Goal: Task Accomplishment & Management: Use online tool/utility

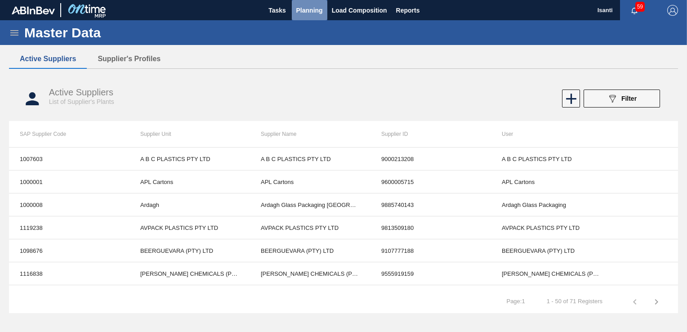
click at [303, 9] on span "Planning" at bounding box center [309, 10] width 27 height 11
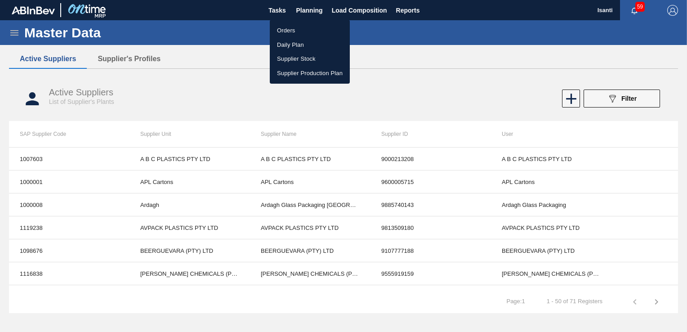
click at [292, 30] on li "Orders" at bounding box center [310, 30] width 80 height 14
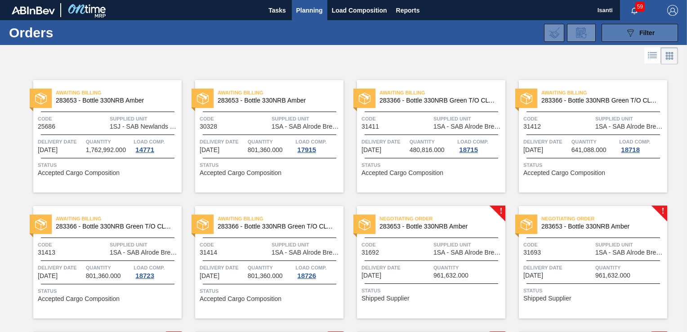
click at [463, 33] on span "Filter" at bounding box center [647, 32] width 15 height 7
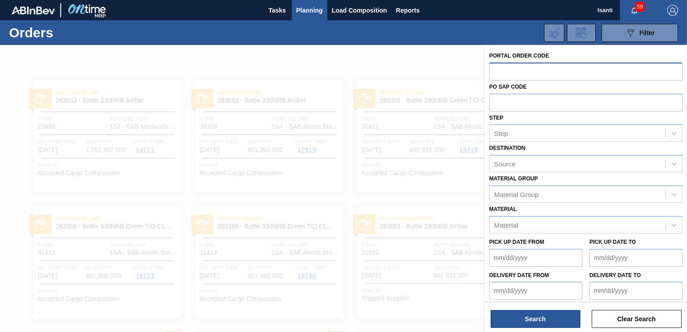
click at [463, 70] on input "text" at bounding box center [585, 71] width 193 height 17
paste input "31701"
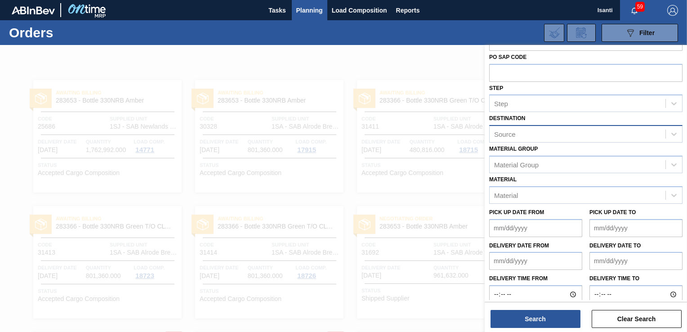
scroll to position [47, 0]
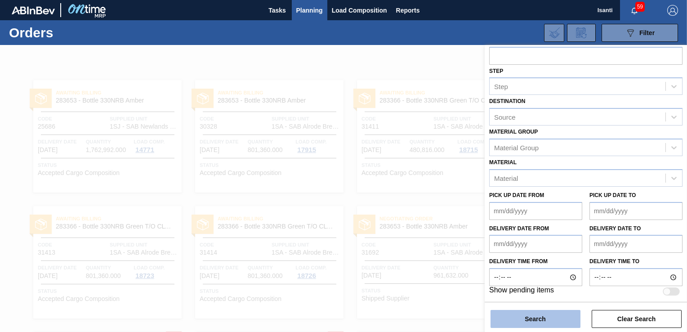
type input "31701"
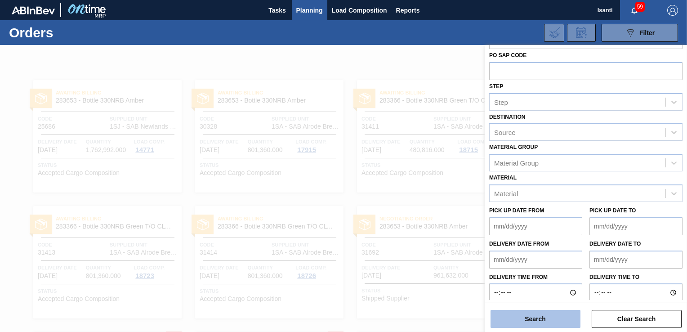
scroll to position [62, 0]
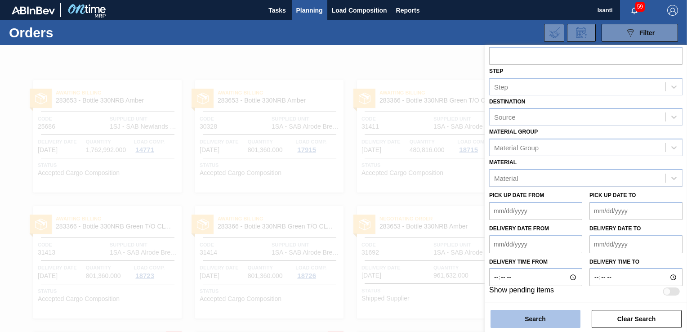
click at [463, 318] on button "Search" at bounding box center [536, 319] width 90 height 18
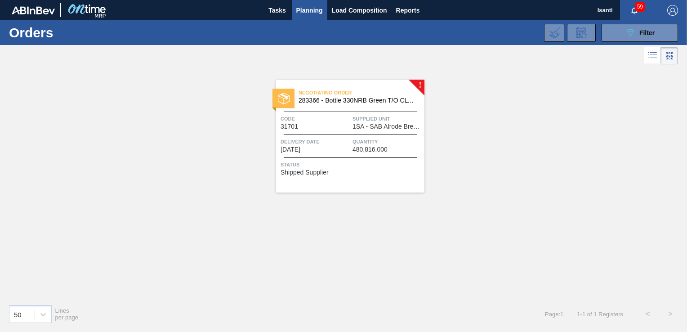
click at [454, 120] on div "! Negotiating Order 283366 - Bottle 330NRB Green T/O CLT Booster Code 31701 Sup…" at bounding box center [343, 182] width 687 height 231
click at [401, 117] on span "Supplied Unit" at bounding box center [388, 118] width 70 height 9
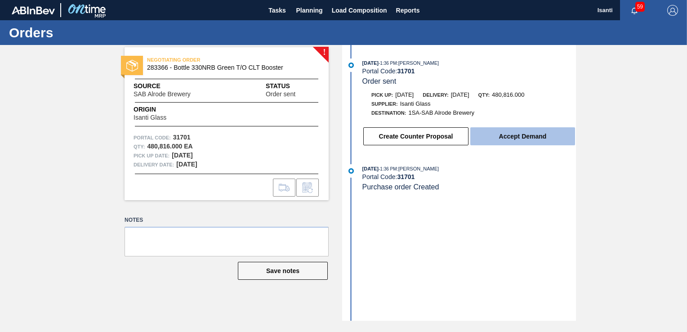
click at [463, 139] on button "Accept Demand" at bounding box center [522, 136] width 105 height 18
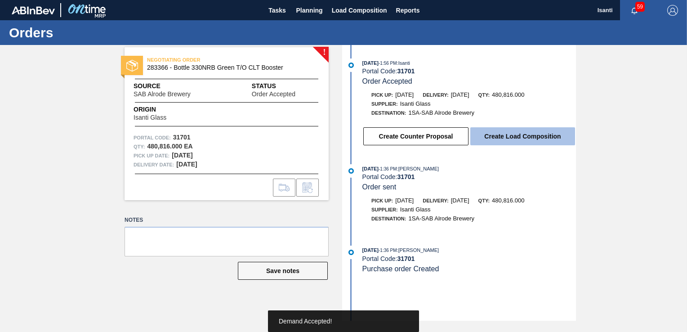
click at [463, 141] on button "Create Load Composition" at bounding box center [522, 136] width 105 height 18
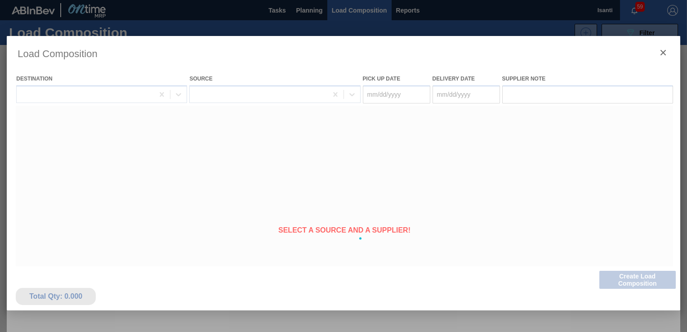
type Date "[DATE]"
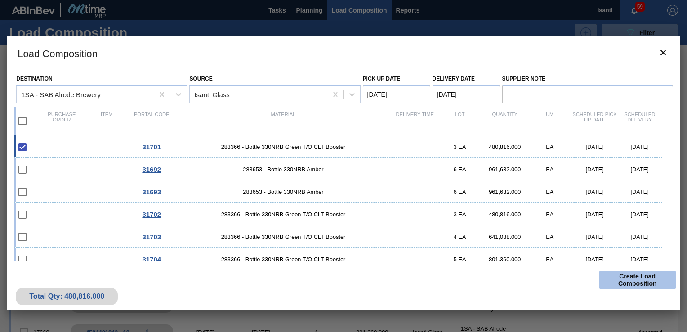
click at [463, 282] on button "Create Load Composition" at bounding box center [637, 280] width 76 height 18
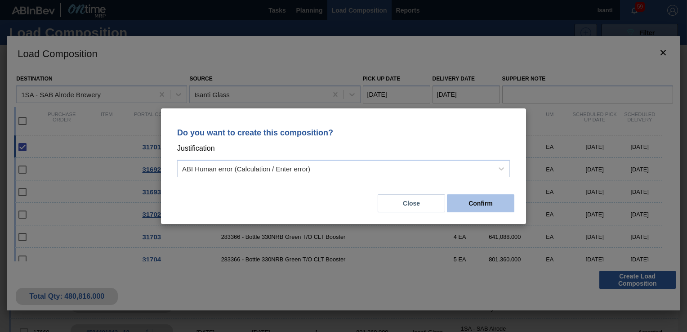
click at [463, 198] on button "Confirm" at bounding box center [480, 203] width 67 height 18
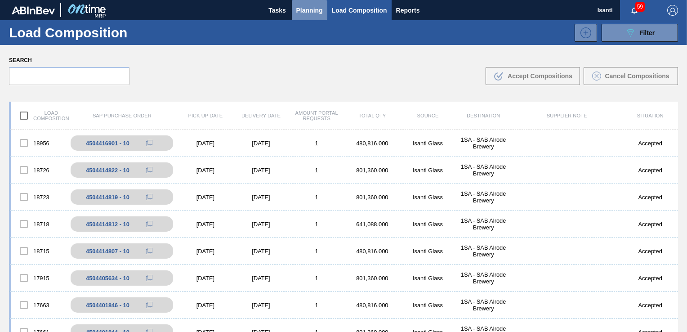
click at [315, 7] on span "Planning" at bounding box center [309, 10] width 27 height 11
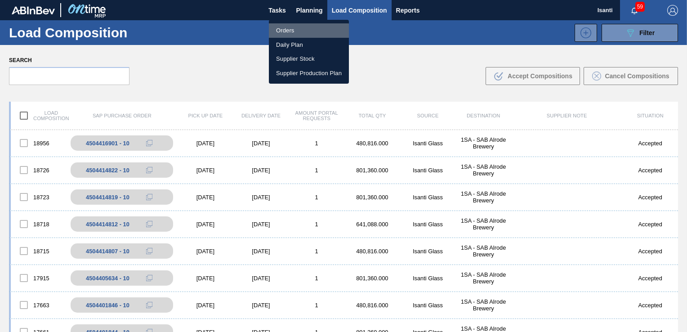
click at [290, 31] on li "Orders" at bounding box center [309, 30] width 80 height 14
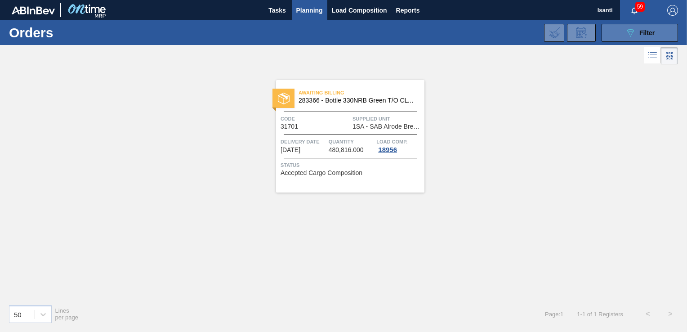
click at [463, 37] on div "089F7B8B-B2A5-4AFE-B5C0-19BA573D28AC Filter" at bounding box center [640, 32] width 30 height 11
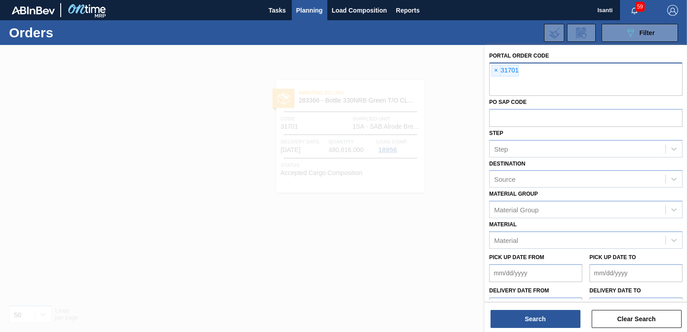
click at [463, 70] on div "× 31701" at bounding box center [585, 79] width 193 height 33
click at [463, 67] on div "× 31701" at bounding box center [585, 79] width 193 height 33
click at [463, 69] on span "×" at bounding box center [496, 70] width 9 height 11
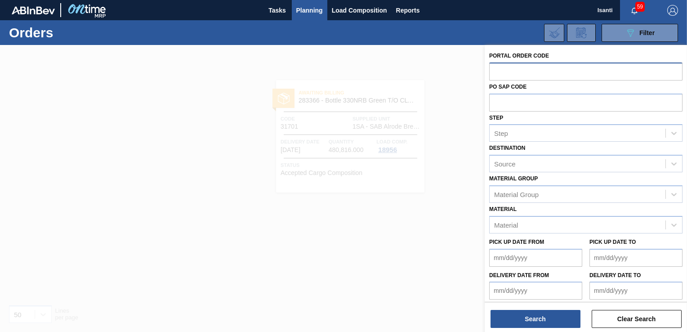
paste input "31702"
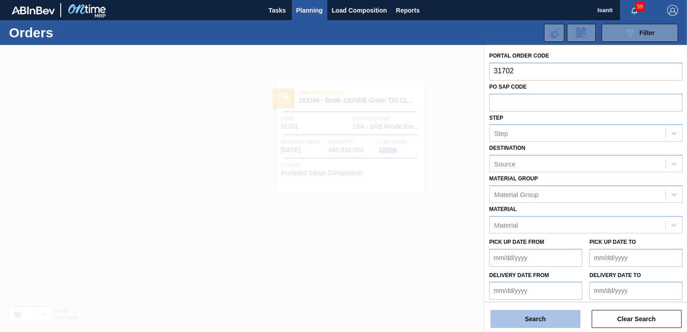
type input "31702"
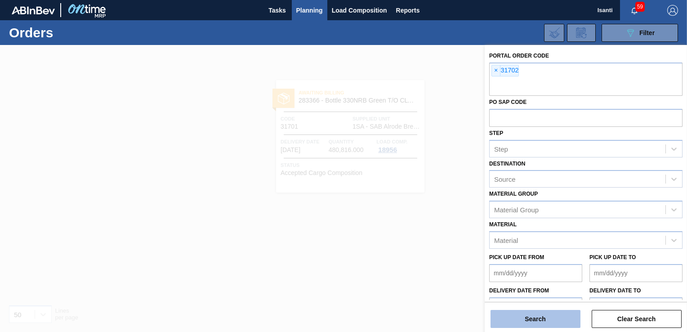
click at [463, 318] on button "Search" at bounding box center [536, 319] width 90 height 18
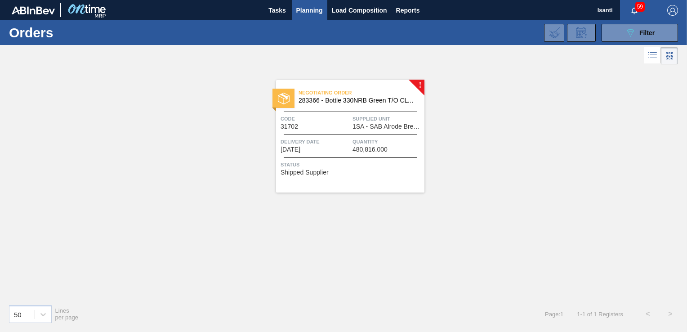
click at [392, 123] on span "1SA - SAB Alrode Brewery" at bounding box center [388, 126] width 70 height 7
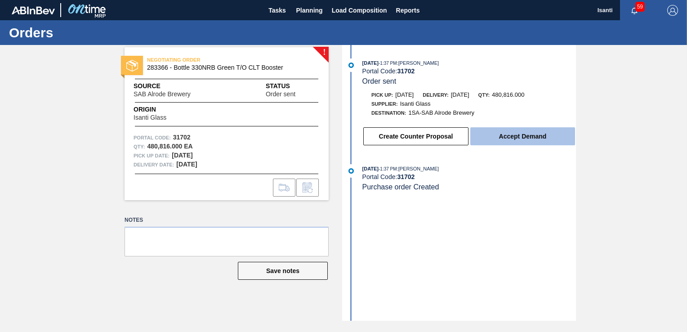
click at [463, 141] on button "Accept Demand" at bounding box center [522, 136] width 105 height 18
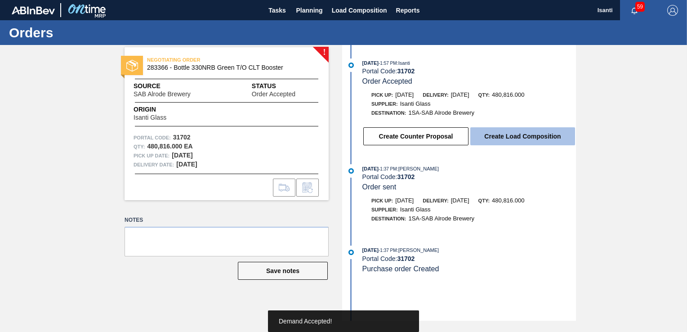
click at [463, 140] on button "Create Load Composition" at bounding box center [522, 136] width 105 height 18
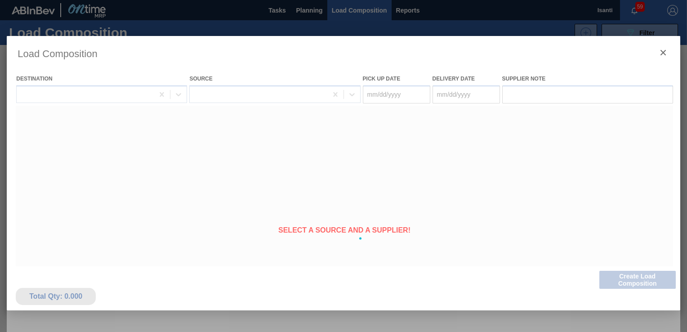
type Date "[DATE]"
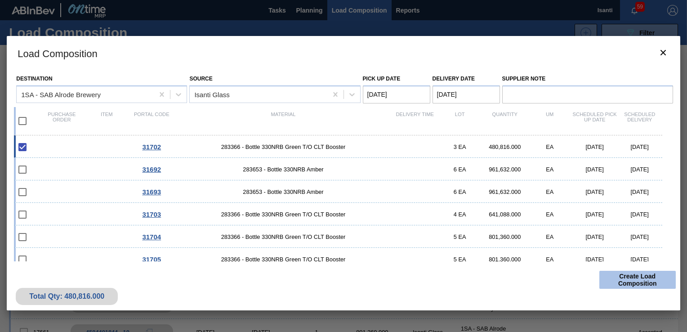
click at [463, 279] on button "Create Load Composition" at bounding box center [637, 280] width 76 height 18
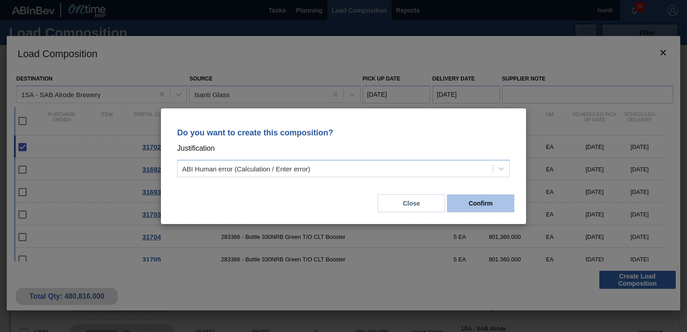
click at [463, 204] on button "Confirm" at bounding box center [480, 203] width 67 height 18
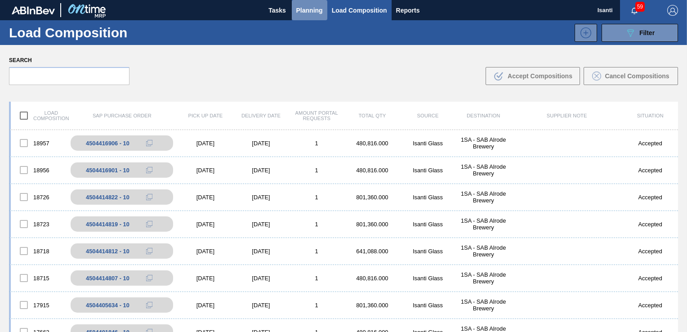
click at [305, 11] on span "Planning" at bounding box center [309, 10] width 27 height 11
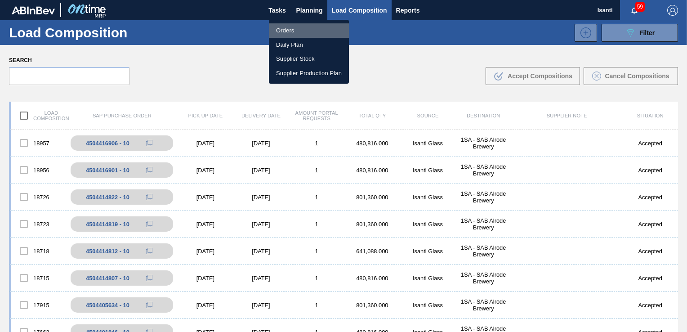
click at [307, 32] on li "Orders" at bounding box center [309, 30] width 80 height 14
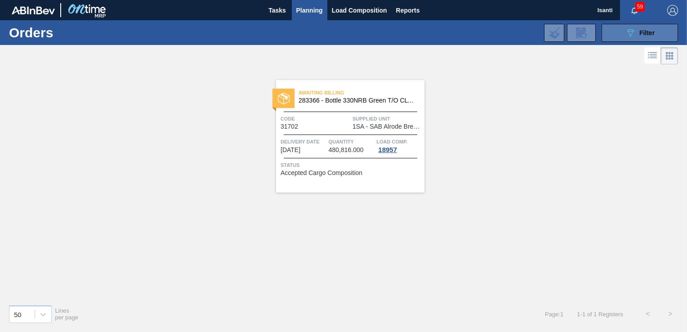
click at [463, 33] on span "Filter" at bounding box center [647, 32] width 15 height 7
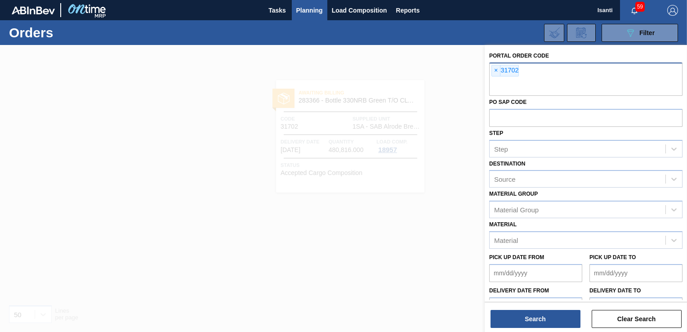
click at [463, 72] on div "× 31702" at bounding box center [505, 71] width 27 height 12
click at [463, 69] on span "×" at bounding box center [496, 70] width 9 height 11
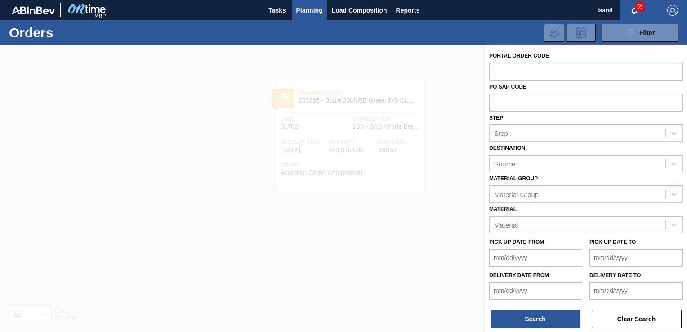
paste input "31703"
type input "31703"
click at [463, 318] on button "Search" at bounding box center [536, 319] width 90 height 18
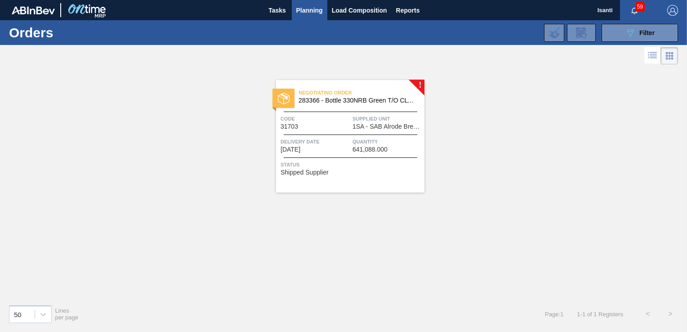
click at [394, 127] on span "1SA - SAB Alrode Brewery" at bounding box center [388, 126] width 70 height 7
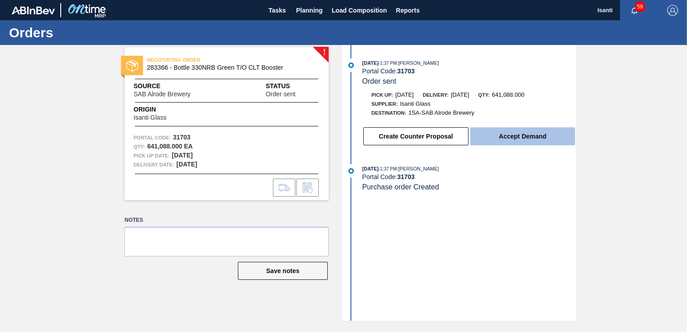
click at [463, 141] on button "Accept Demand" at bounding box center [522, 136] width 105 height 18
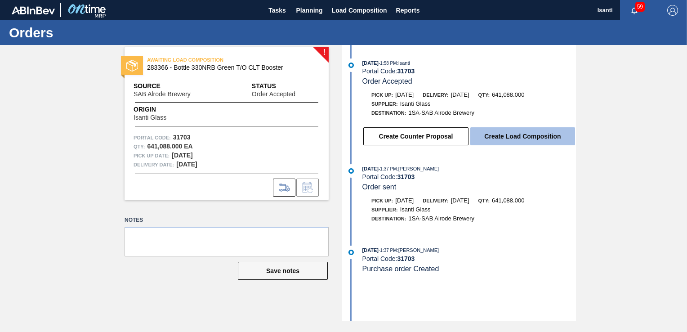
click at [463, 139] on button "Create Load Composition" at bounding box center [522, 136] width 105 height 18
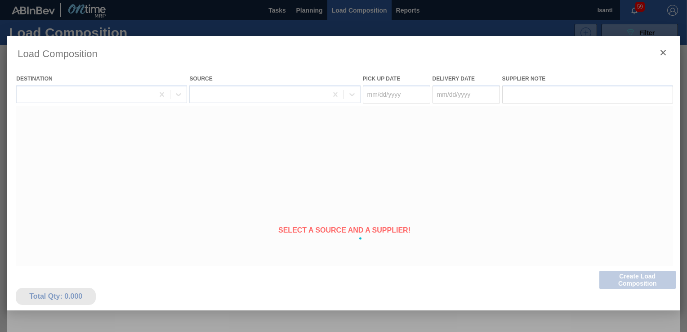
type Date "[DATE]"
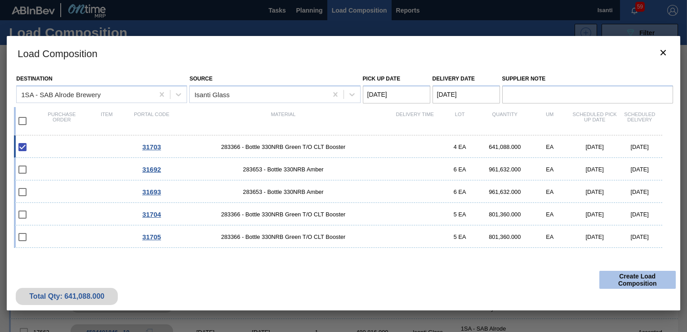
click at [463, 278] on button "Create Load Composition" at bounding box center [637, 280] width 76 height 18
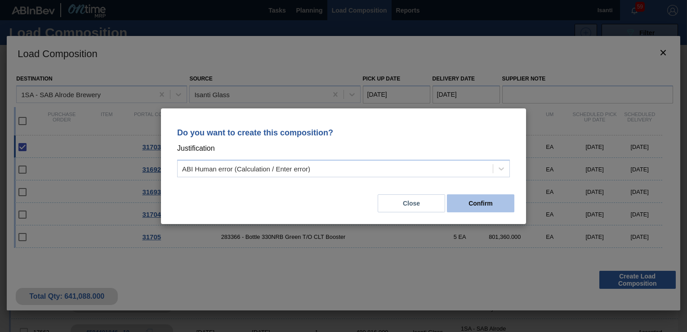
click at [463, 204] on button "Confirm" at bounding box center [480, 203] width 67 height 18
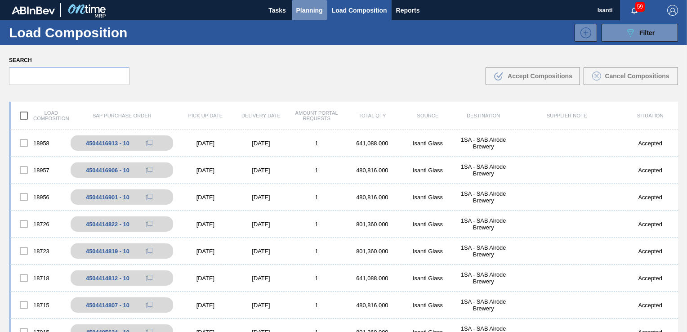
click at [314, 12] on span "Planning" at bounding box center [309, 10] width 27 height 11
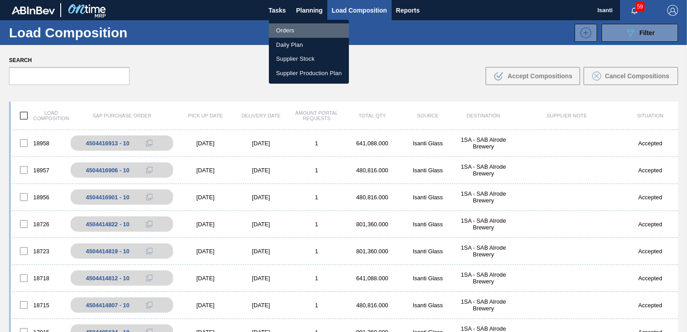
click at [297, 31] on li "Orders" at bounding box center [309, 30] width 80 height 14
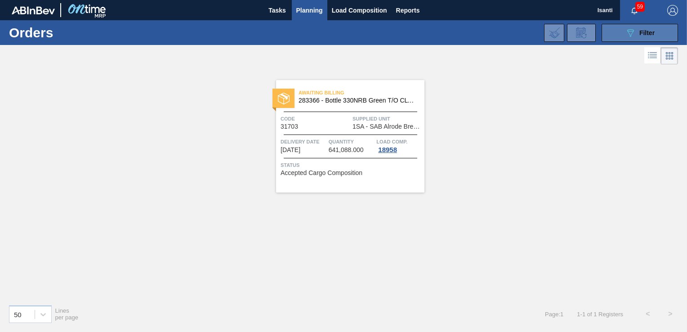
click at [463, 33] on span "Filter" at bounding box center [647, 32] width 15 height 7
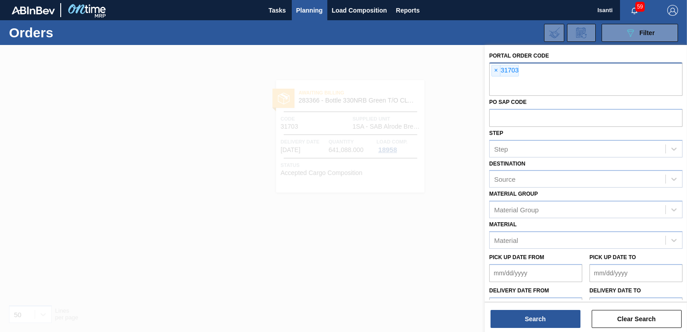
drag, startPoint x: 497, startPoint y: 69, endPoint x: 500, endPoint y: 74, distance: 5.6
click at [463, 69] on span "×" at bounding box center [496, 70] width 9 height 11
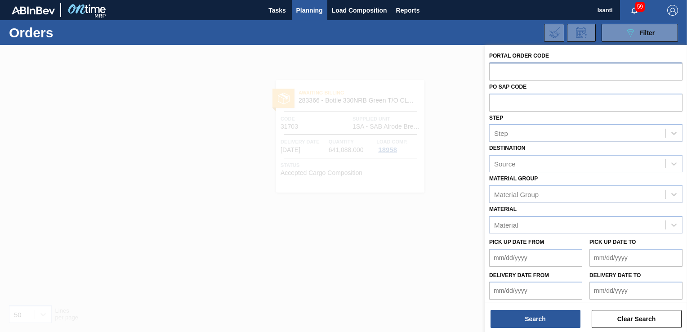
paste input "31704"
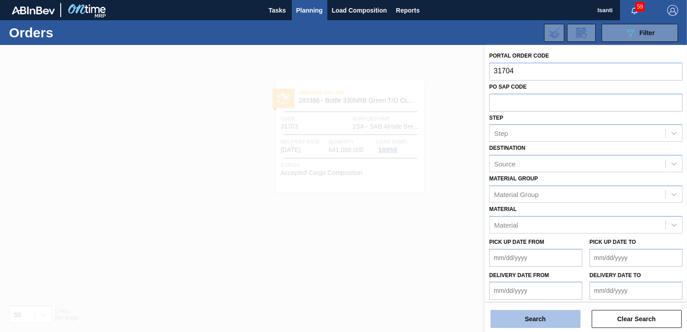
type input "31704"
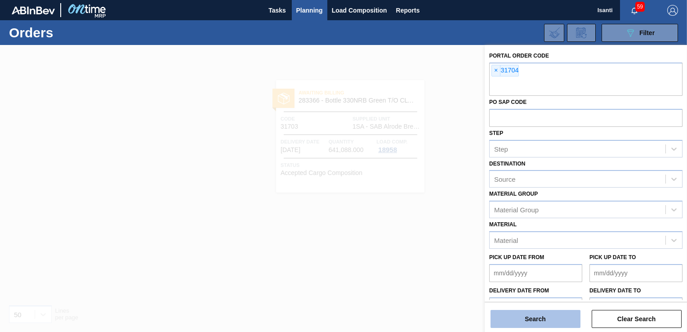
click at [463, 317] on button "Search" at bounding box center [536, 319] width 90 height 18
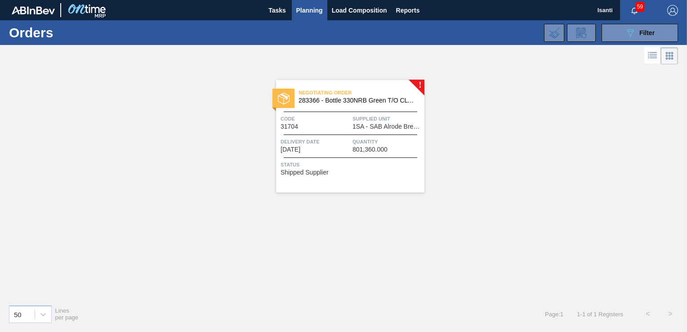
click at [376, 122] on span "Supplied Unit" at bounding box center [388, 118] width 70 height 9
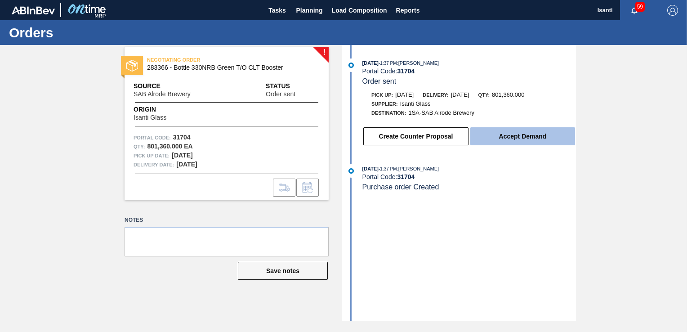
click at [463, 135] on button "Accept Demand" at bounding box center [522, 136] width 105 height 18
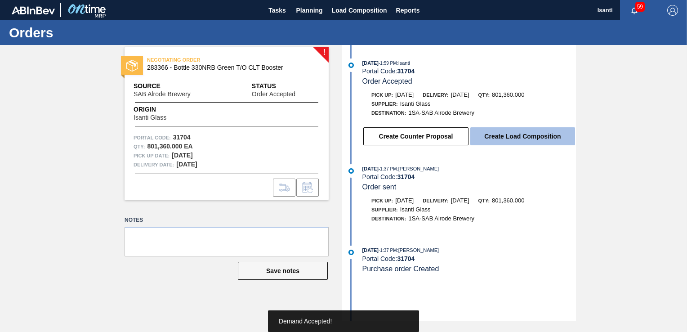
click at [463, 138] on button "Create Load Composition" at bounding box center [522, 136] width 105 height 18
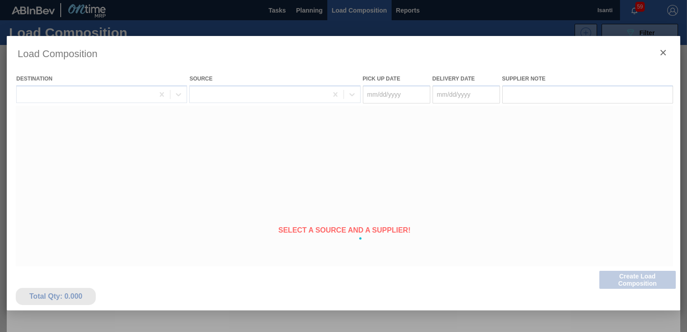
type Date "[DATE]"
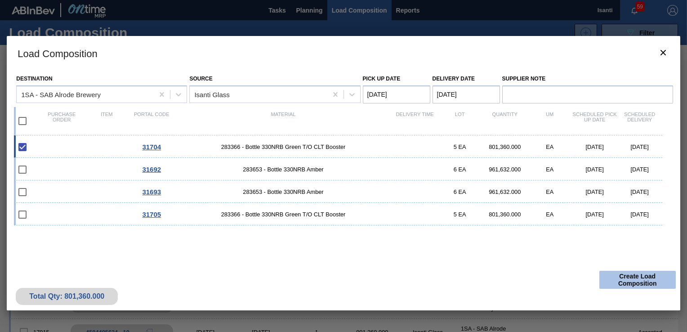
click at [463, 282] on button "Create Load Composition" at bounding box center [637, 280] width 76 height 18
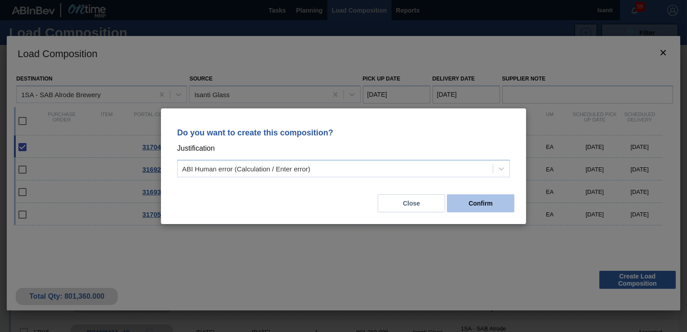
drag, startPoint x: 486, startPoint y: 208, endPoint x: 497, endPoint y: 204, distance: 12.4
click at [463, 204] on button "Confirm" at bounding box center [480, 203] width 67 height 18
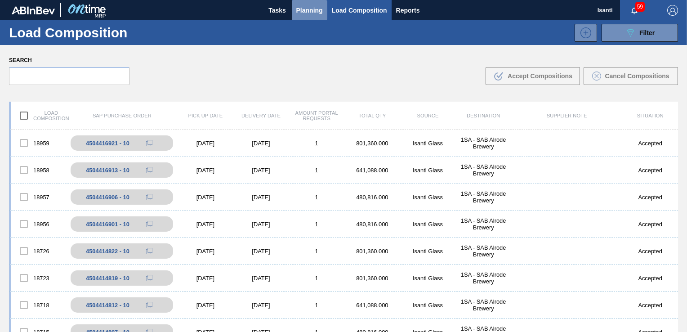
click at [315, 9] on span "Planning" at bounding box center [309, 10] width 27 height 11
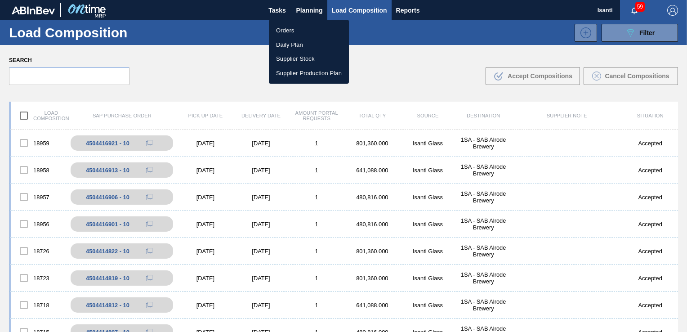
click at [291, 31] on li "Orders" at bounding box center [309, 30] width 80 height 14
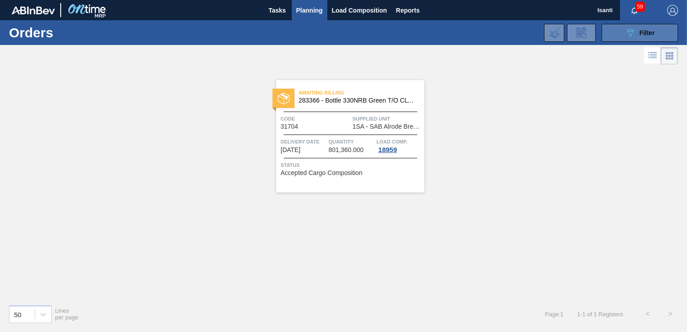
click at [463, 31] on span "Filter" at bounding box center [647, 32] width 15 height 7
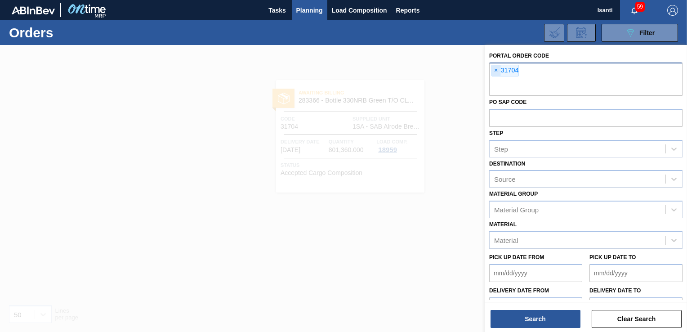
click at [463, 69] on span "×" at bounding box center [496, 70] width 9 height 11
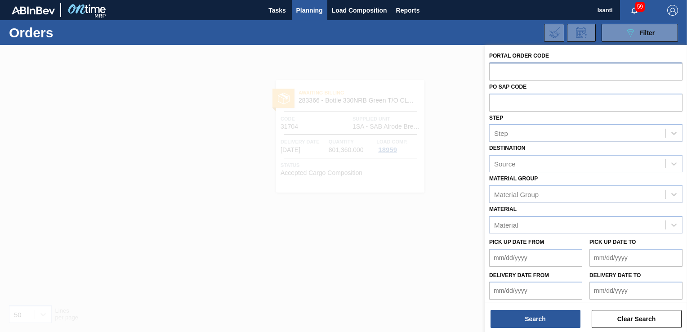
paste input "31705"
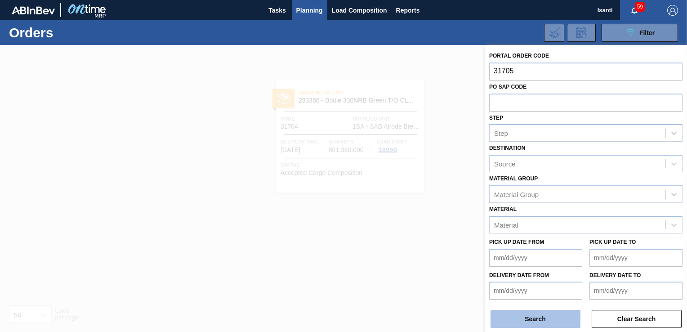
type input "31705"
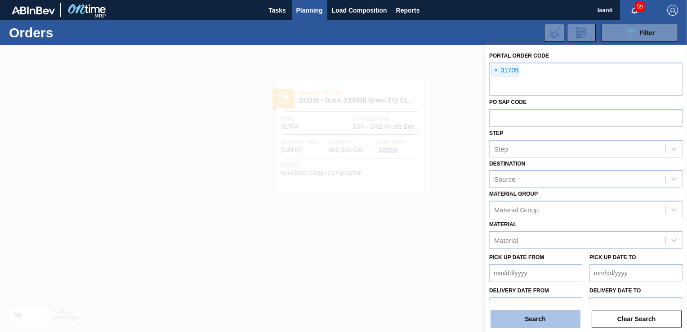
click at [463, 318] on button "Search" at bounding box center [536, 319] width 90 height 18
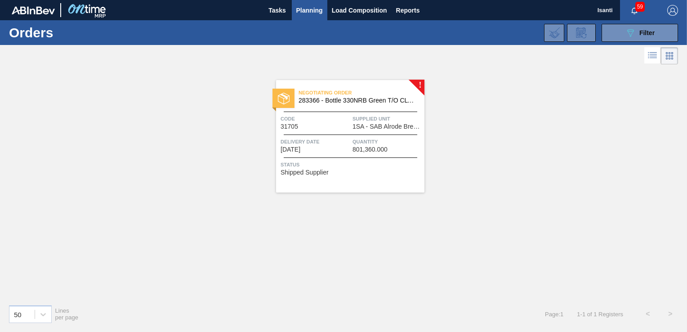
click at [369, 125] on span "1SA - SAB Alrode Brewery" at bounding box center [388, 126] width 70 height 7
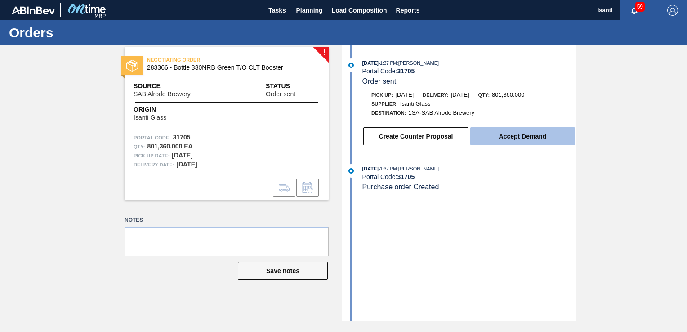
click at [463, 141] on button "Accept Demand" at bounding box center [522, 136] width 105 height 18
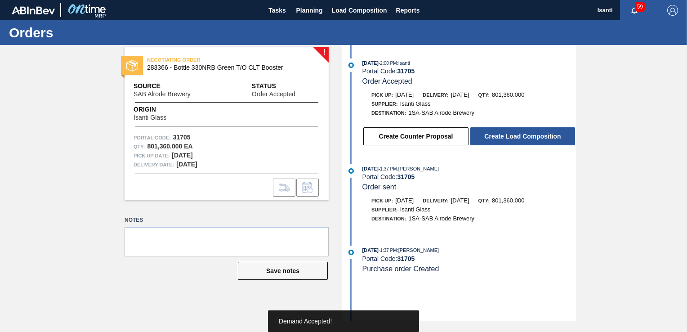
click at [463, 141] on button "Create Load Composition" at bounding box center [522, 136] width 105 height 18
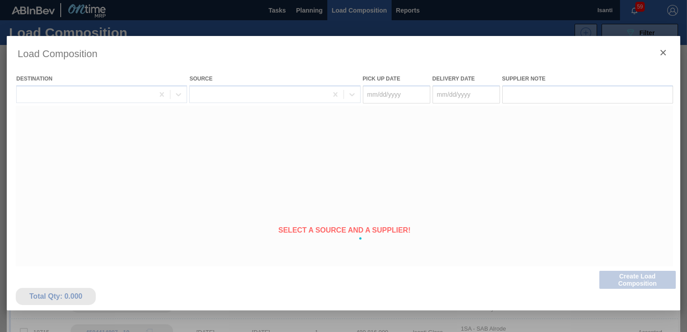
type Date "[DATE]"
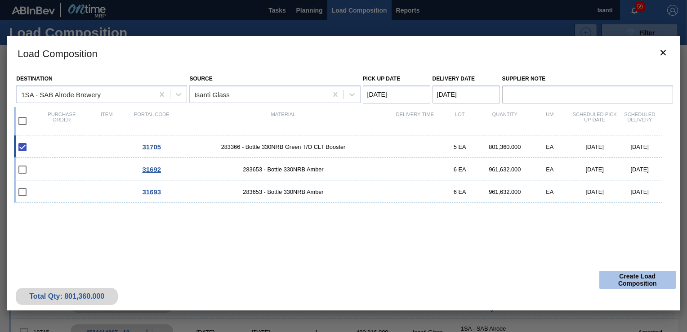
click at [463, 276] on button "Create Load Composition" at bounding box center [637, 280] width 76 height 18
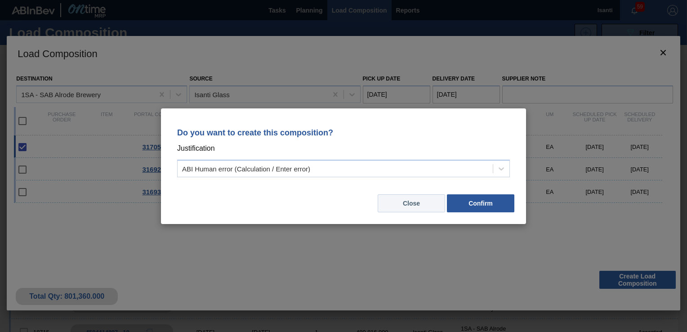
click at [437, 198] on button "Close" at bounding box center [411, 203] width 67 height 18
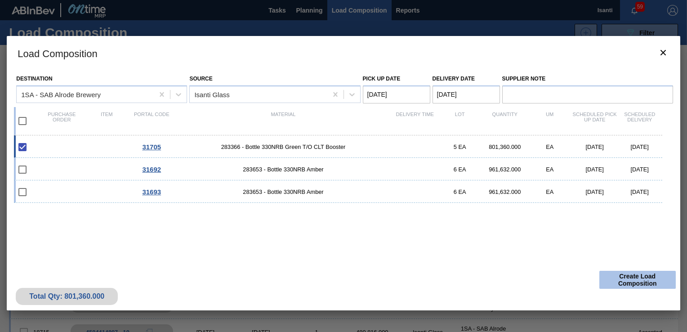
click at [463, 278] on button "Create Load Composition" at bounding box center [637, 280] width 76 height 18
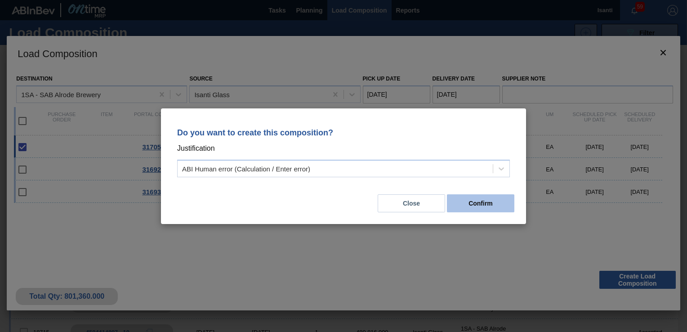
click at [463, 210] on button "Confirm" at bounding box center [480, 203] width 67 height 18
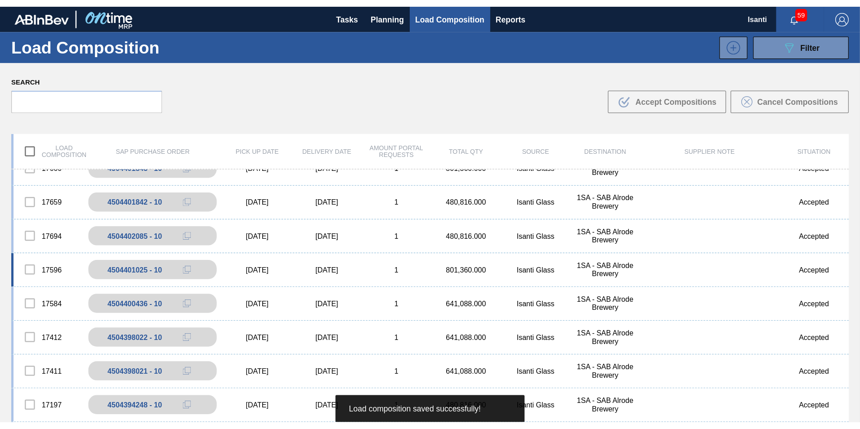
scroll to position [360, 0]
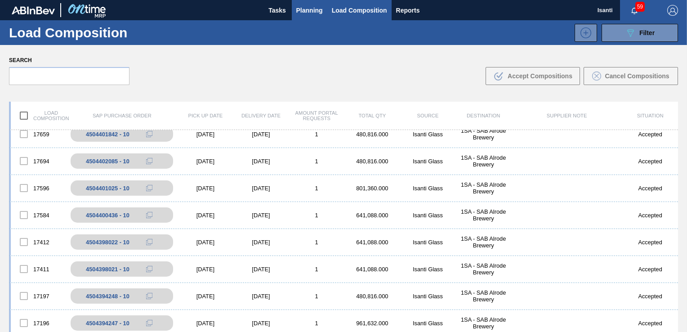
click at [317, 9] on span "Planning" at bounding box center [309, 10] width 27 height 11
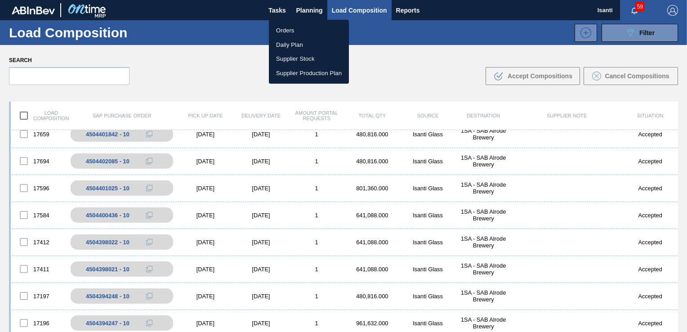
click at [291, 28] on li "Orders" at bounding box center [309, 30] width 80 height 14
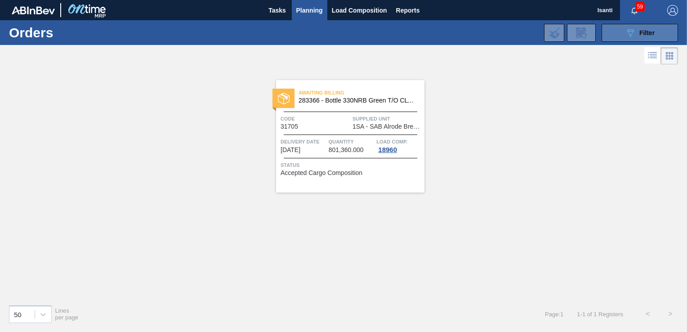
click at [463, 33] on div "089F7B8B-B2A5-4AFE-B5C0-19BA573D28AC Filter" at bounding box center [640, 32] width 30 height 11
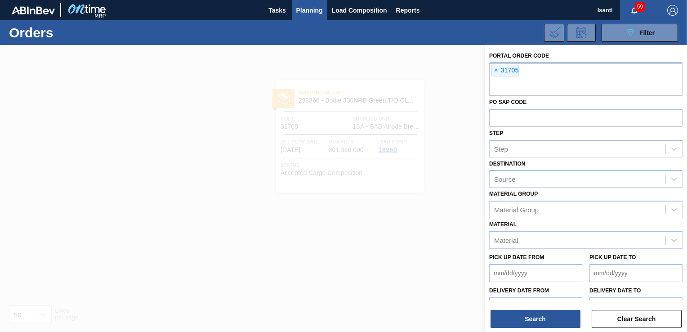
click at [463, 69] on span "×" at bounding box center [496, 70] width 9 height 11
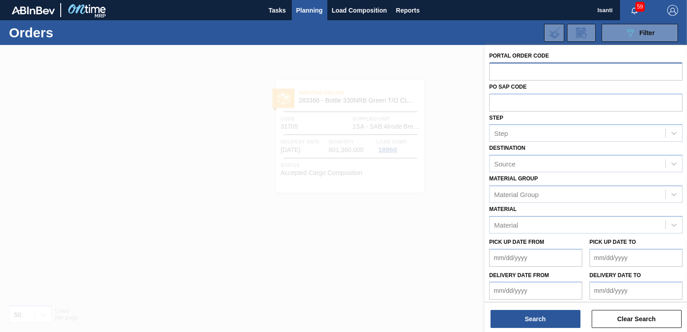
paste input "31692"
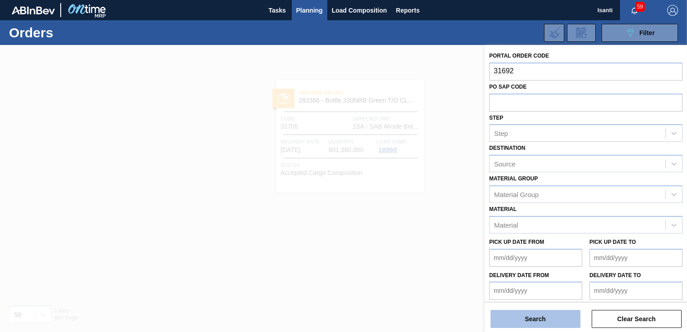
type input "31692"
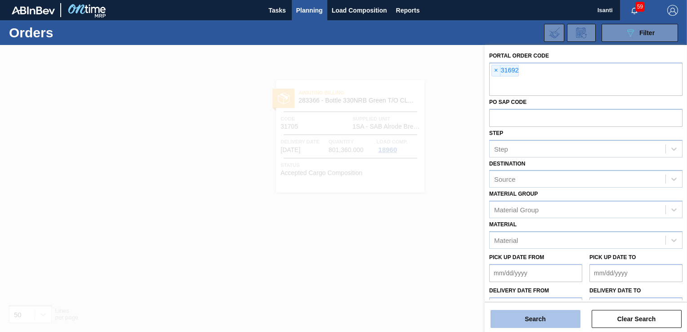
click at [463, 318] on button "Search" at bounding box center [536, 319] width 90 height 18
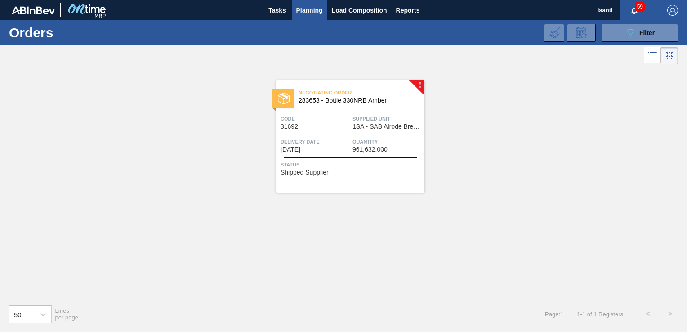
click at [394, 121] on span "Supplied Unit" at bounding box center [388, 118] width 70 height 9
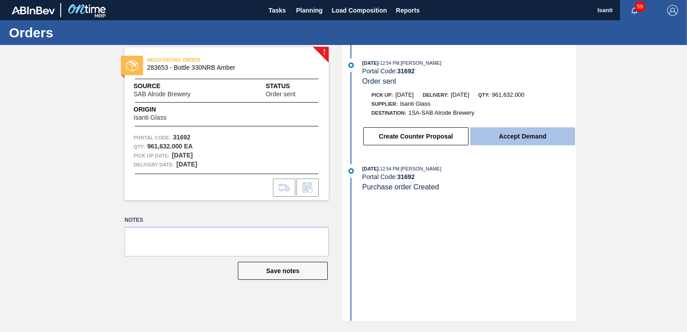
click at [463, 141] on button "Accept Demand" at bounding box center [522, 136] width 105 height 18
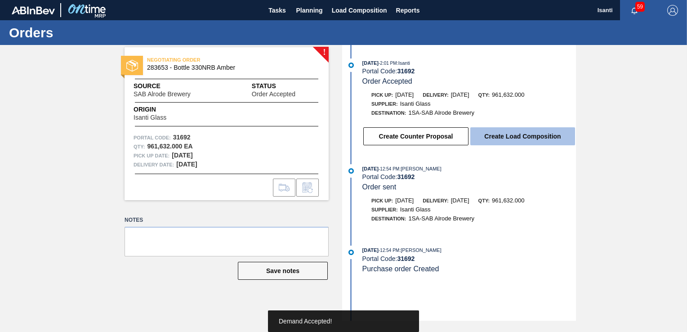
click at [463, 138] on button "Create Load Composition" at bounding box center [522, 136] width 105 height 18
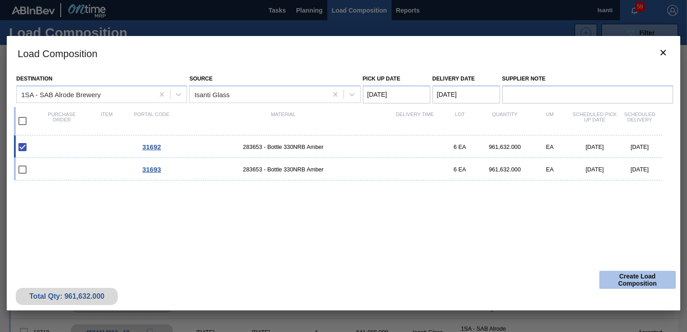
click at [463, 279] on button "Create Load Composition" at bounding box center [637, 280] width 76 height 18
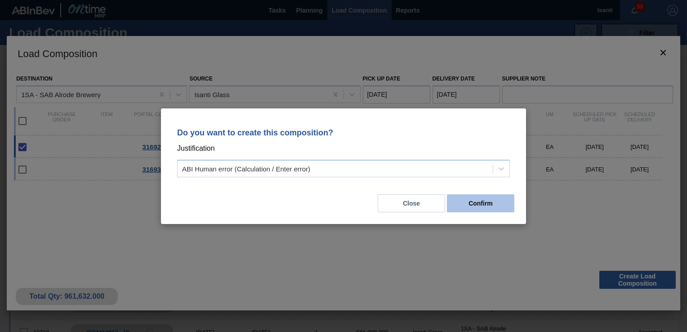
click at [463, 202] on button "Confirm" at bounding box center [480, 203] width 67 height 18
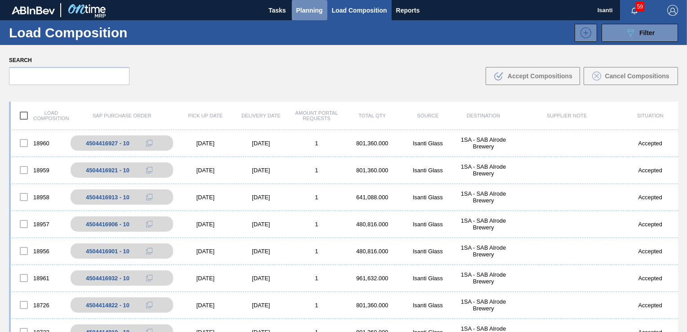
click at [313, 11] on span "Planning" at bounding box center [309, 10] width 27 height 11
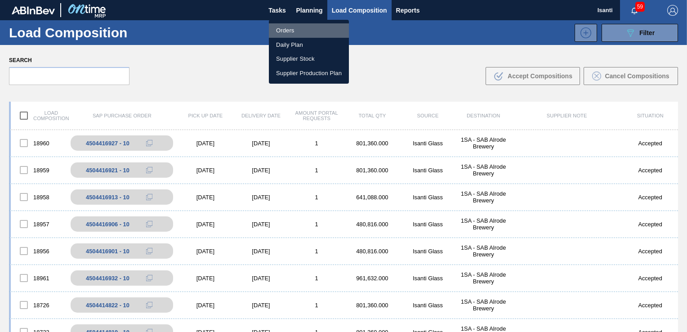
click at [298, 28] on li "Orders" at bounding box center [309, 30] width 80 height 14
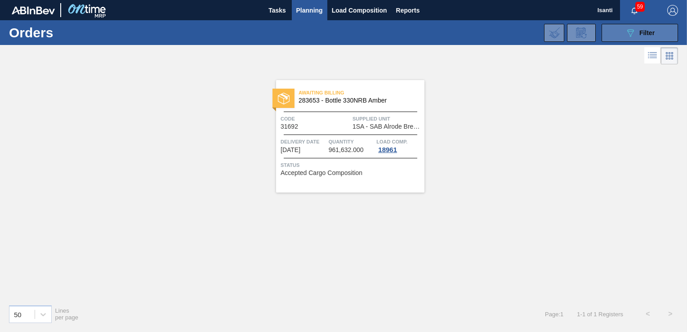
click at [463, 37] on div "089F7B8B-B2A5-4AFE-B5C0-19BA573D28AC Filter" at bounding box center [640, 32] width 30 height 11
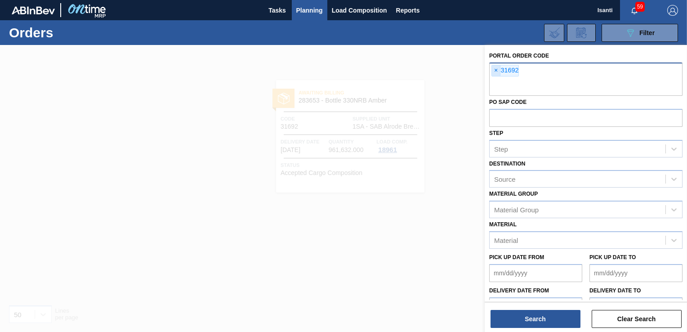
click at [463, 70] on span "×" at bounding box center [496, 70] width 9 height 11
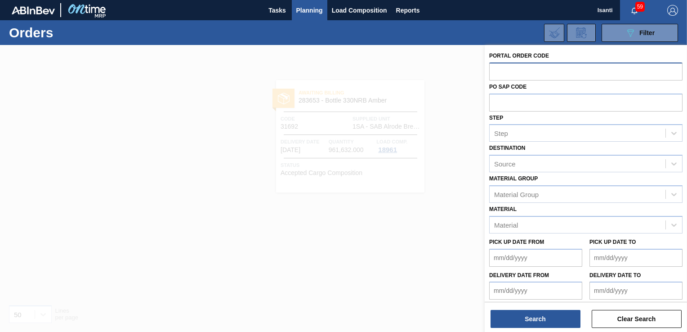
paste input "32693"
type input "32693"
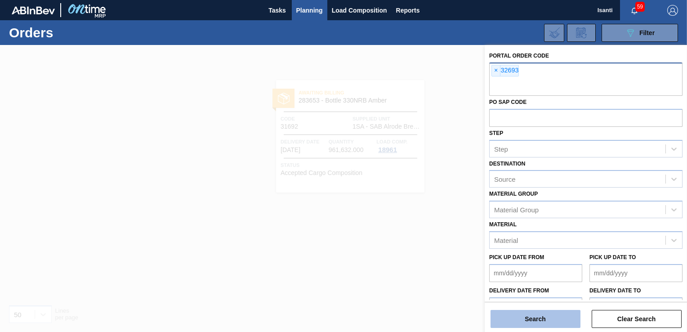
click at [463, 317] on button "Search" at bounding box center [536, 319] width 90 height 18
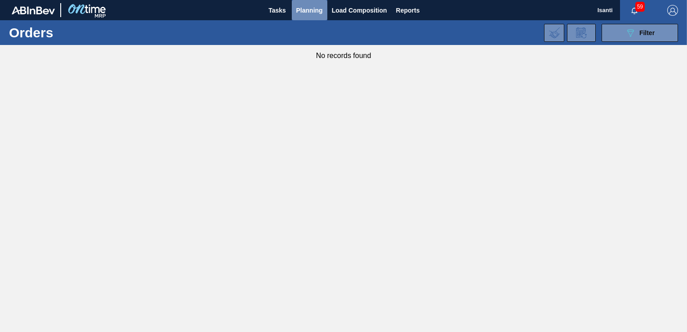
click at [309, 8] on span "Planning" at bounding box center [309, 10] width 27 height 11
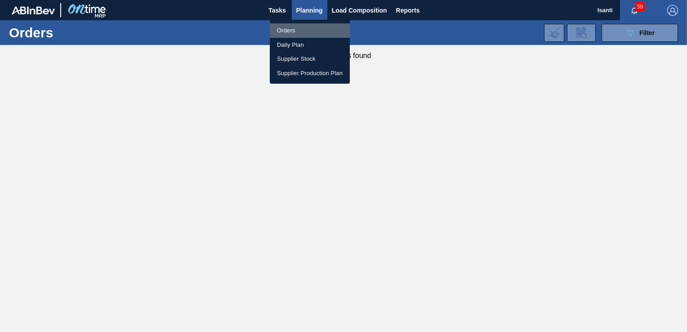
click at [296, 31] on li "Orders" at bounding box center [310, 30] width 80 height 14
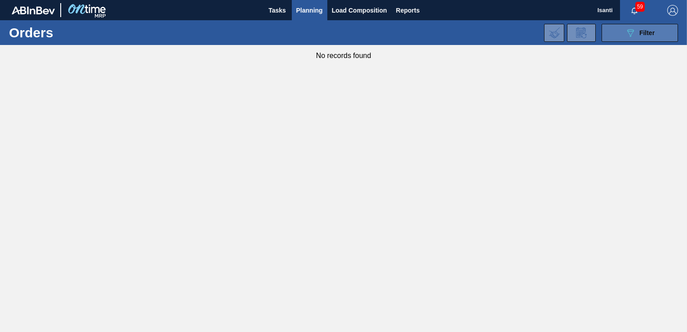
click at [463, 32] on span "Filter" at bounding box center [647, 32] width 15 height 7
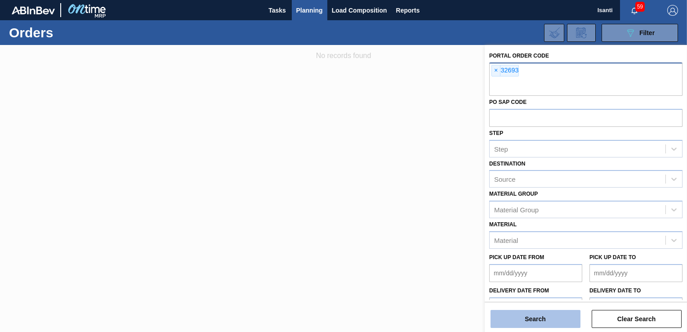
click at [463, 318] on button "Search" at bounding box center [536, 319] width 90 height 18
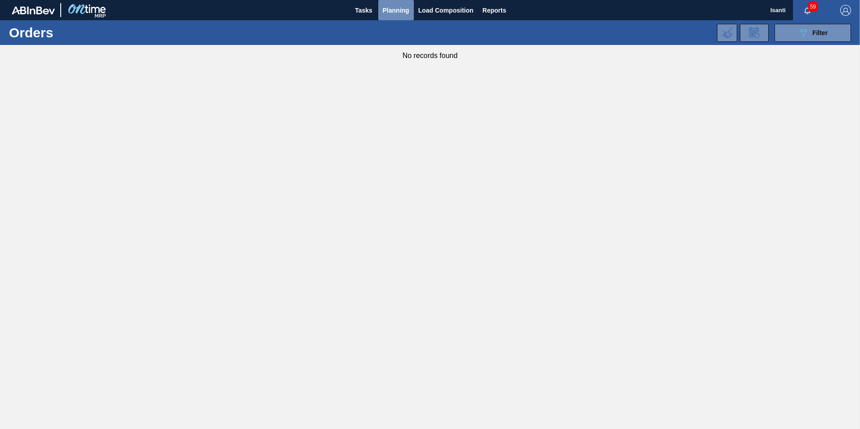
click at [392, 9] on span "Planning" at bounding box center [396, 10] width 27 height 11
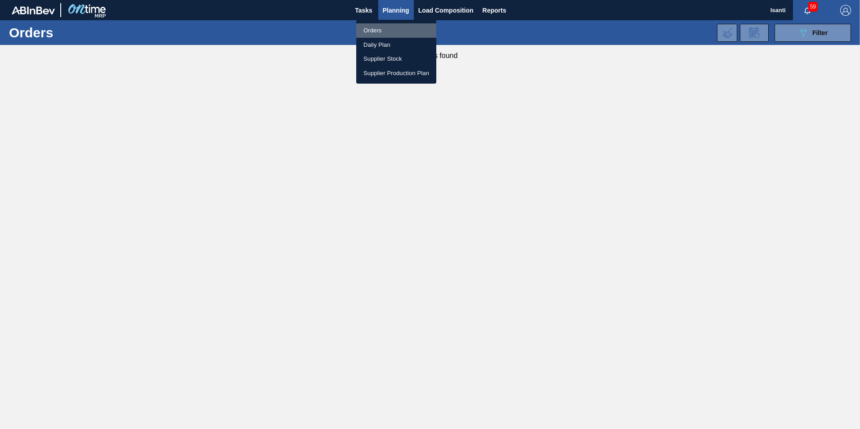
click at [378, 28] on li "Orders" at bounding box center [396, 30] width 80 height 14
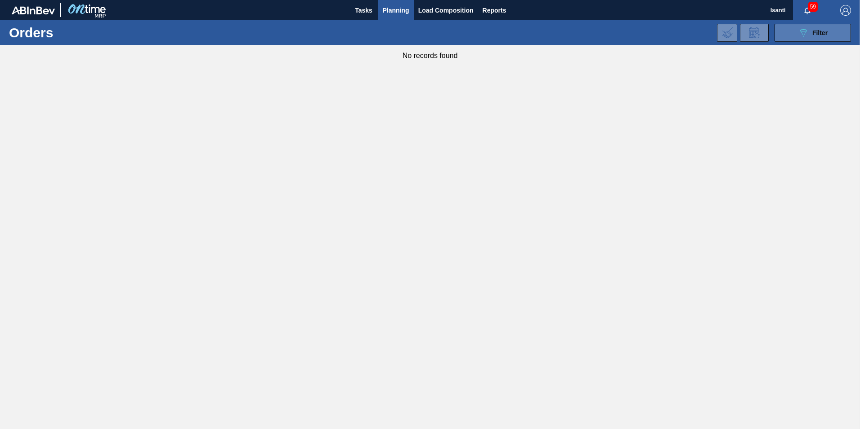
click at [463, 33] on button "089F7B8B-B2A5-4AFE-B5C0-19BA573D28AC Filter" at bounding box center [812, 33] width 76 height 18
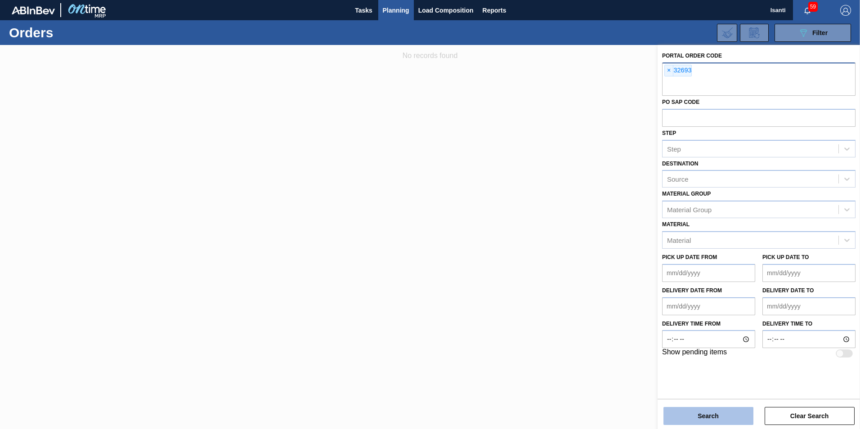
click at [463, 318] on button "Search" at bounding box center [708, 416] width 90 height 18
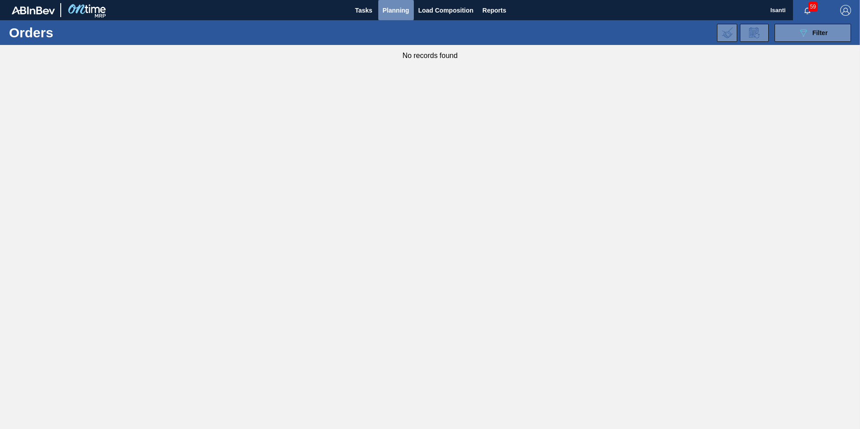
click at [393, 13] on span "Planning" at bounding box center [396, 10] width 27 height 11
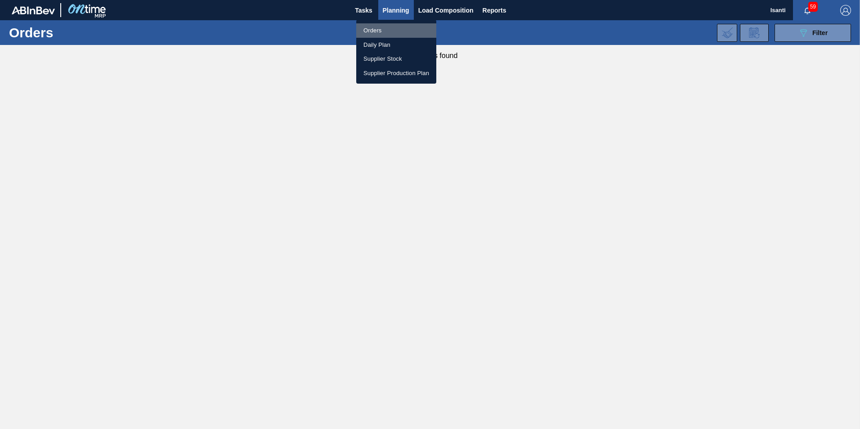
click at [371, 28] on li "Orders" at bounding box center [396, 30] width 80 height 14
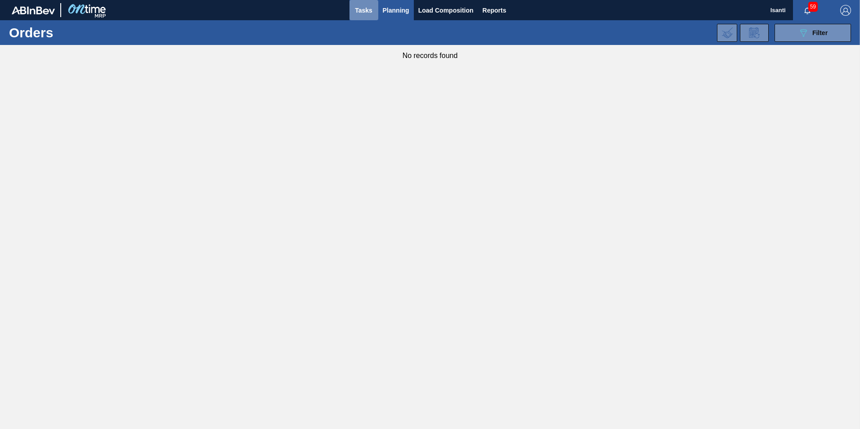
click at [362, 10] on span "Tasks" at bounding box center [364, 10] width 20 height 11
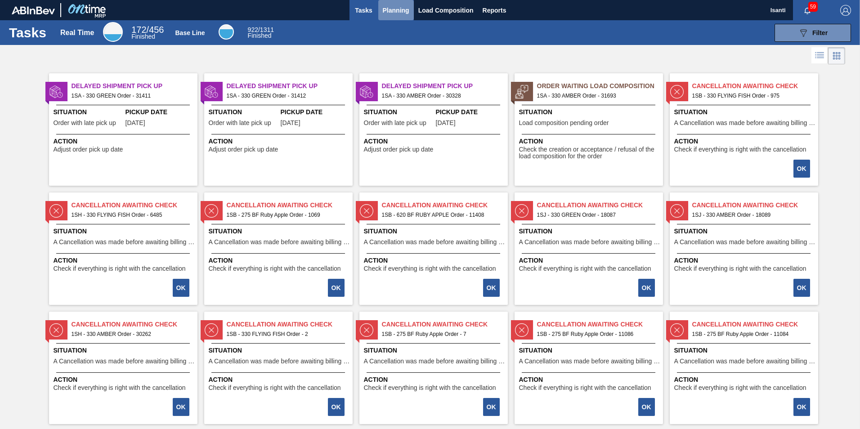
click at [394, 9] on span "Planning" at bounding box center [396, 10] width 27 height 11
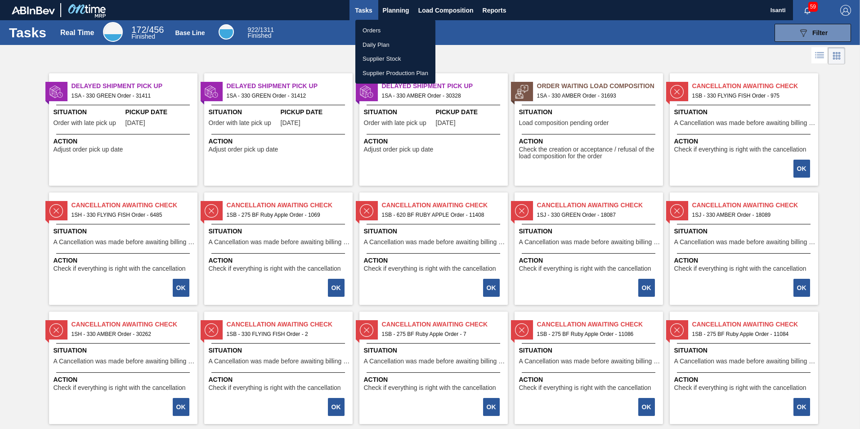
click at [371, 32] on li "Orders" at bounding box center [395, 30] width 80 height 14
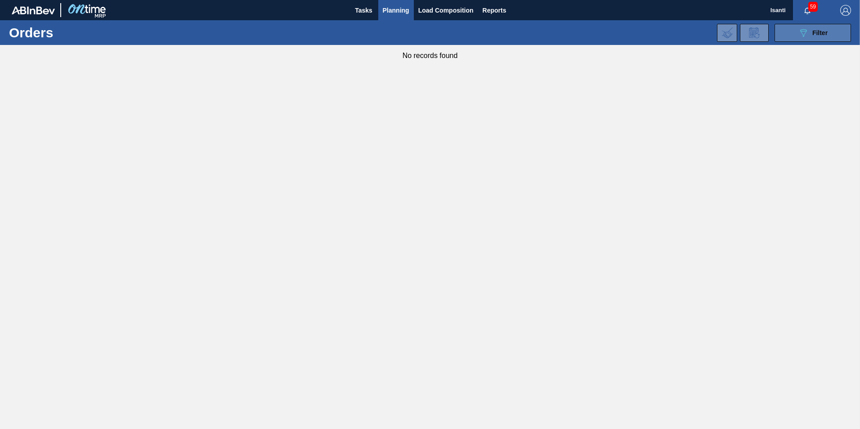
click at [463, 29] on button "089F7B8B-B2A5-4AFE-B5C0-19BA573D28AC Filter" at bounding box center [812, 33] width 76 height 18
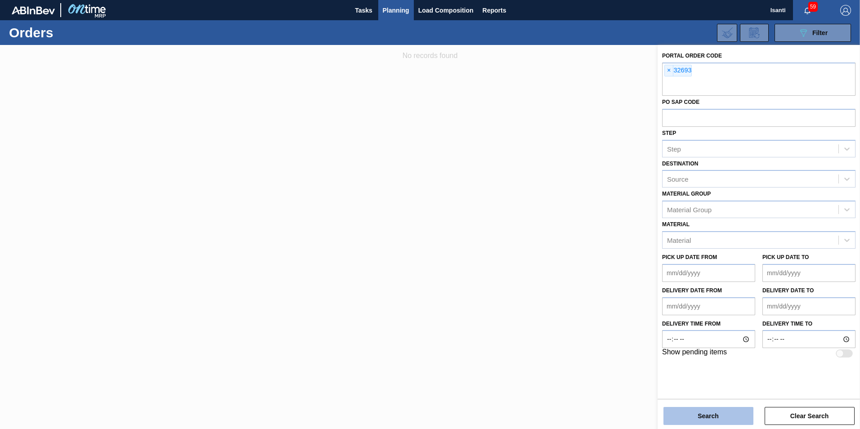
click at [463, 318] on button "Search" at bounding box center [708, 416] width 90 height 18
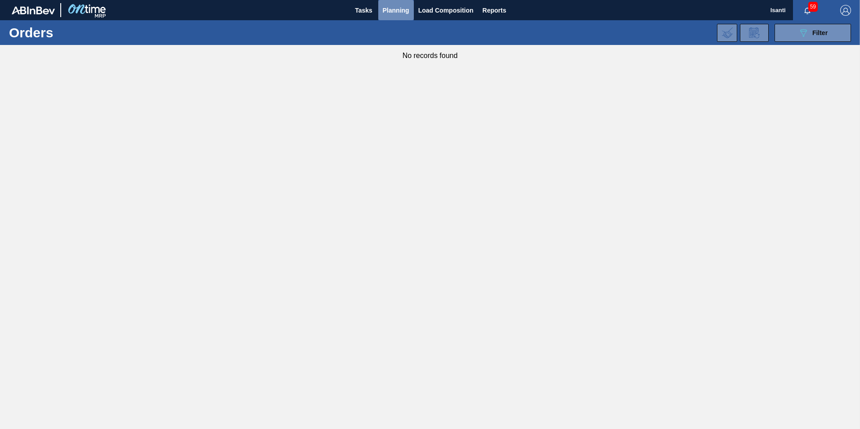
click at [397, 8] on span "Planning" at bounding box center [396, 10] width 27 height 11
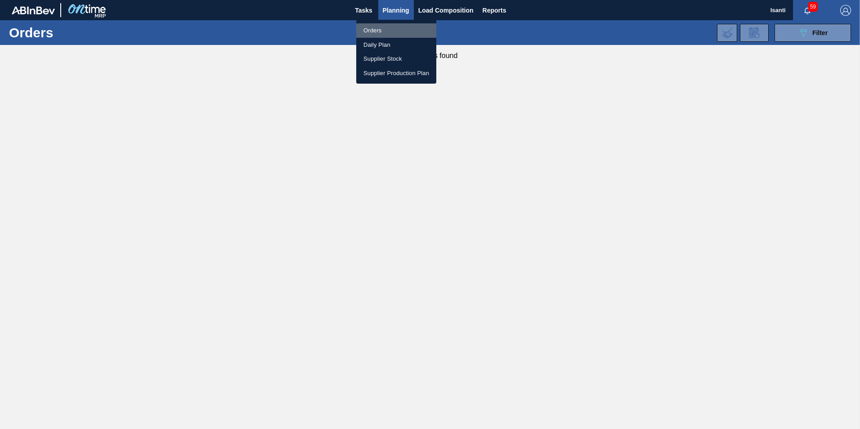
click at [376, 29] on li "Orders" at bounding box center [396, 30] width 80 height 14
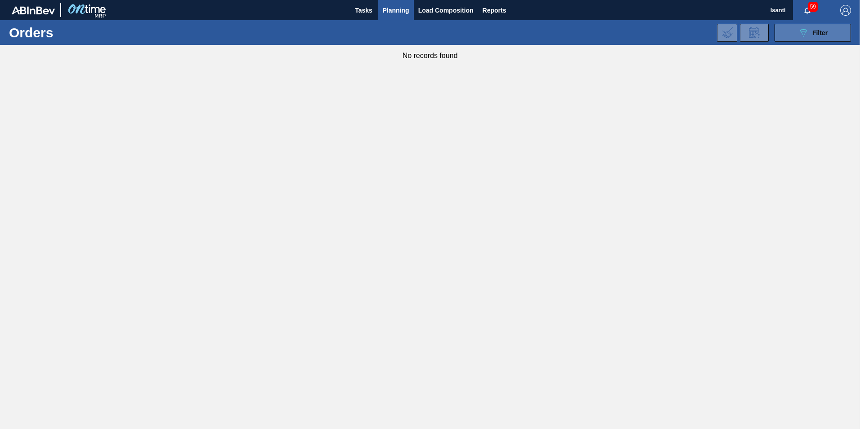
click at [463, 34] on span "Filter" at bounding box center [819, 32] width 15 height 7
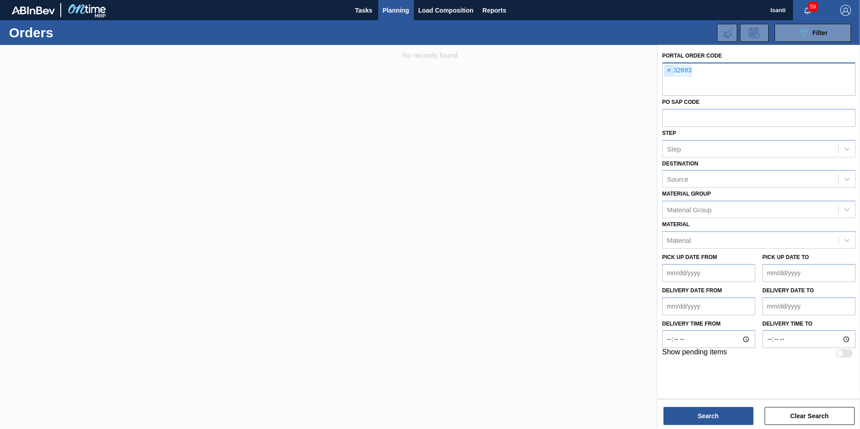
click at [463, 68] on span "×" at bounding box center [669, 70] width 9 height 11
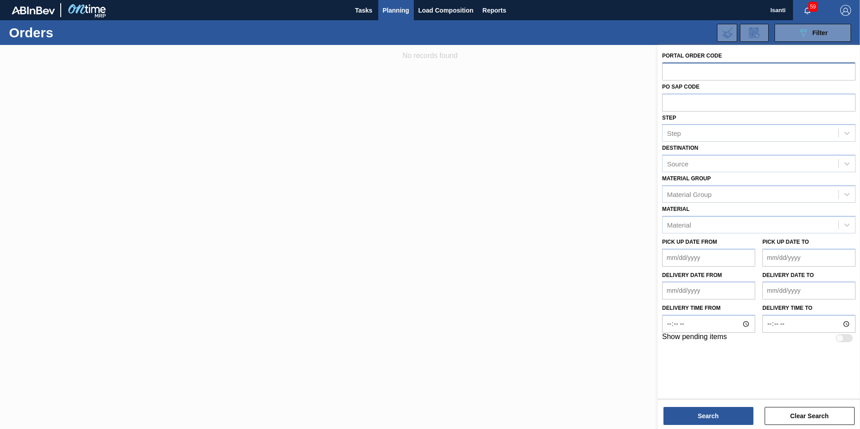
paste input "31693"
type input "31693"
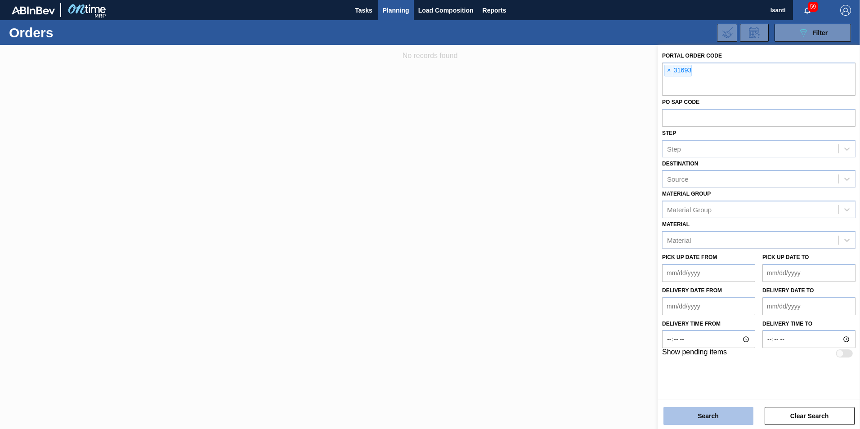
click at [463, 318] on button "Search" at bounding box center [708, 416] width 90 height 18
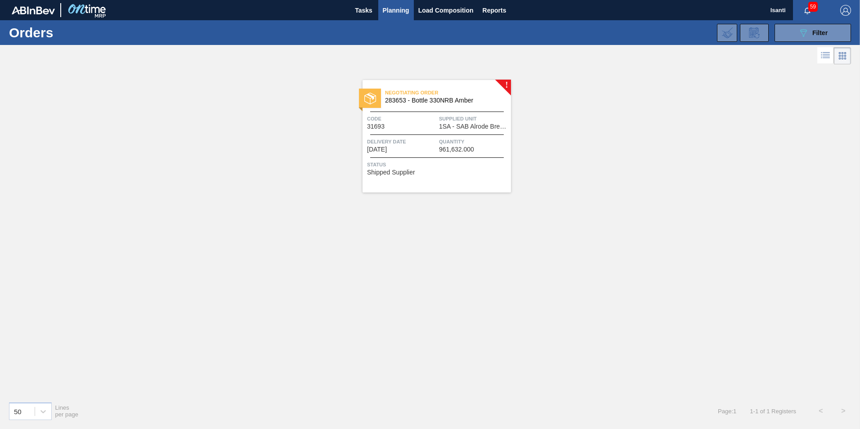
click at [463, 126] on span "1SA - SAB Alrode Brewery" at bounding box center [474, 126] width 70 height 7
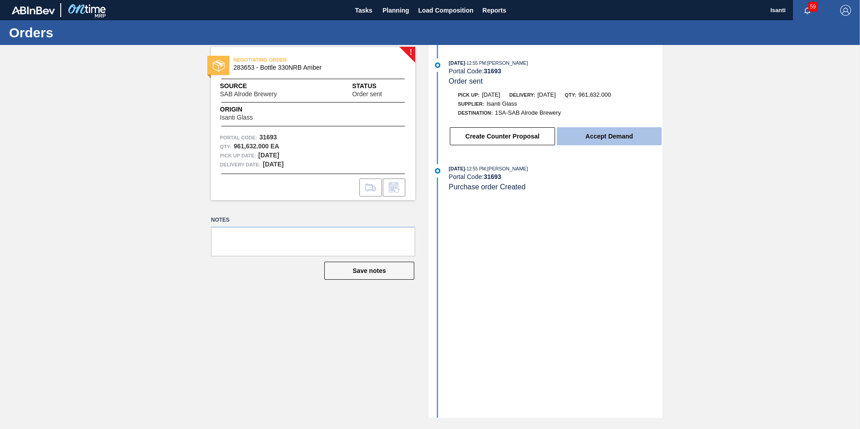
click at [463, 134] on button "Accept Demand" at bounding box center [609, 136] width 105 height 18
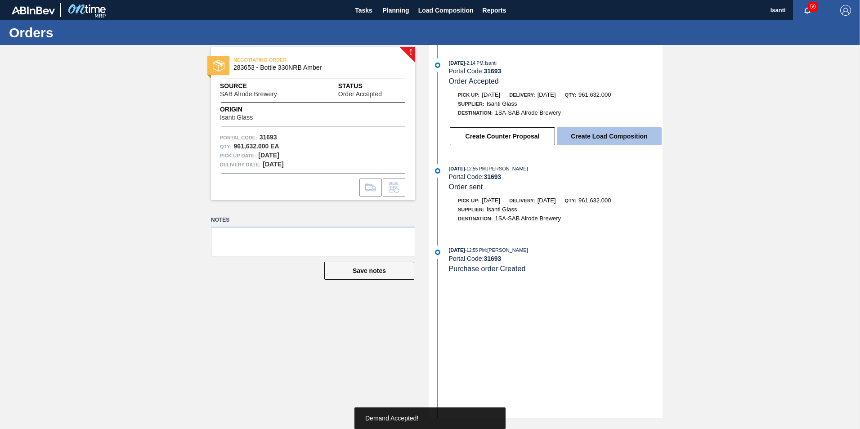
click at [463, 139] on button "Create Load Composition" at bounding box center [609, 136] width 105 height 18
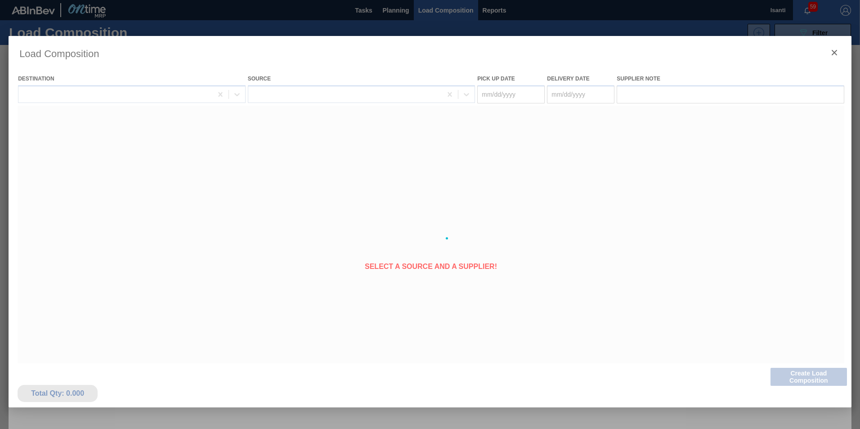
type Date "[DATE]"
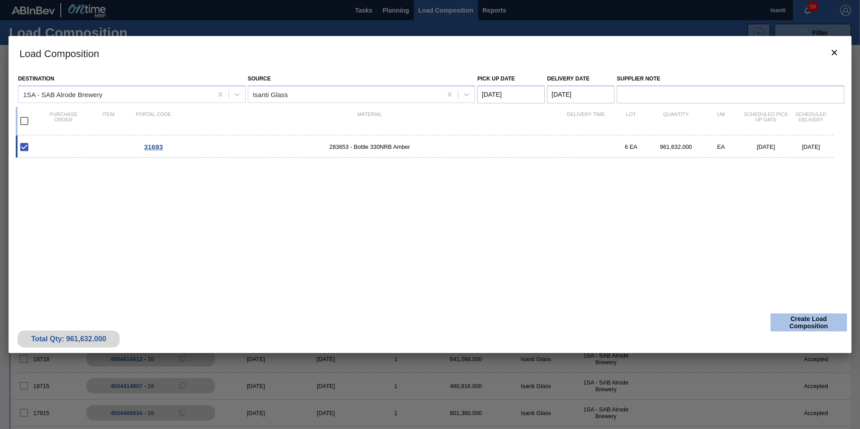
click at [463, 318] on button "Create Load Composition" at bounding box center [808, 322] width 76 height 18
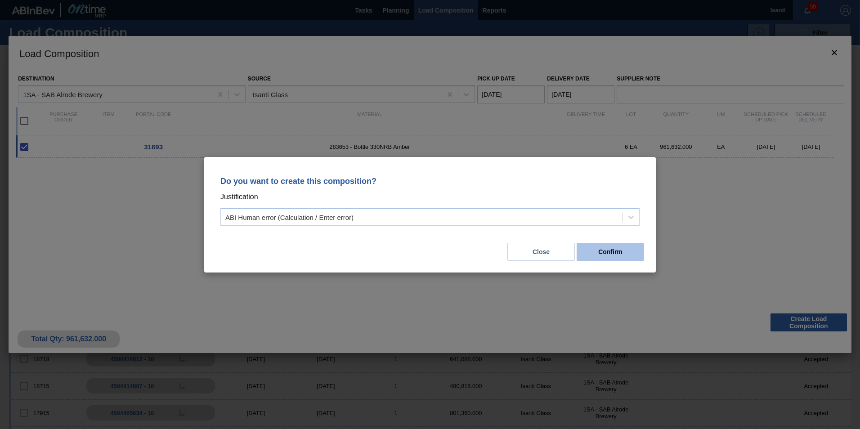
click at [463, 258] on button "Confirm" at bounding box center [610, 252] width 67 height 18
